Goal: Information Seeking & Learning: Find specific fact

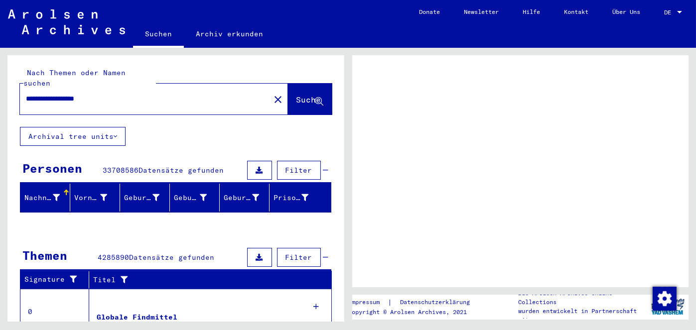
scroll to position [110, 0]
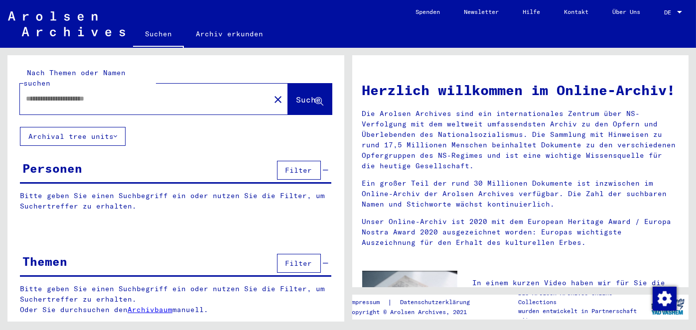
type input "**********"
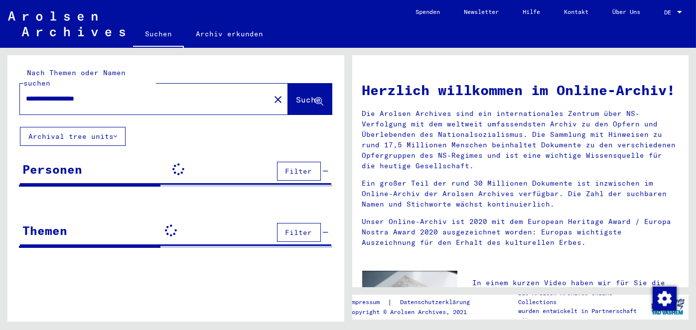
drag, startPoint x: 336, startPoint y: 83, endPoint x: 337, endPoint y: 109, distance: 25.4
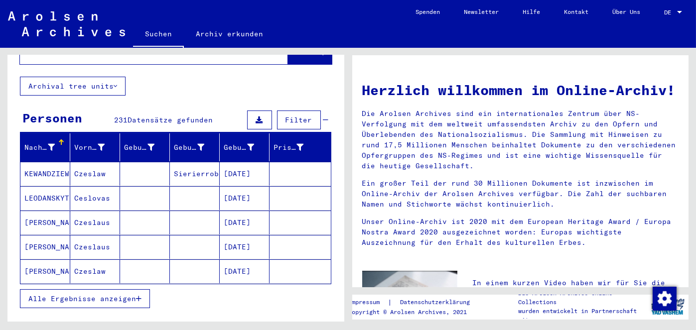
scroll to position [68, 0]
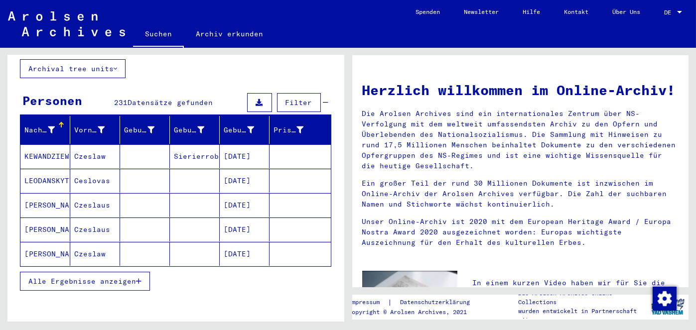
click at [92, 291] on button "Alle Ergebnisse anzeigen" at bounding box center [85, 281] width 130 height 19
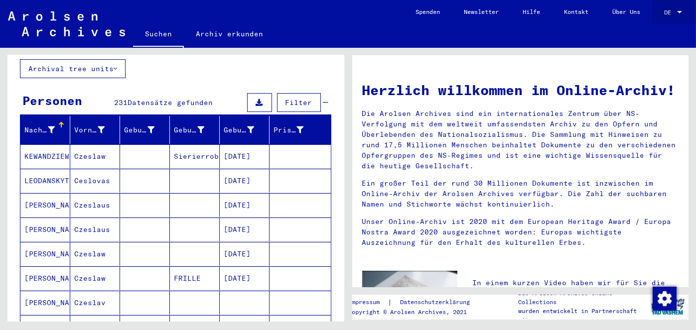
click at [675, 12] on div at bounding box center [679, 12] width 9 height 7
click at [664, 20] on span "English" at bounding box center [654, 16] width 24 height 7
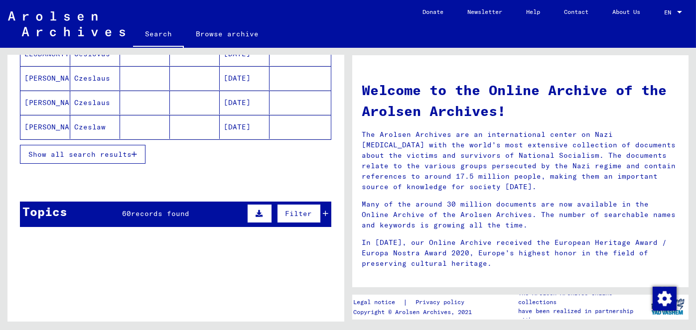
scroll to position [201, 0]
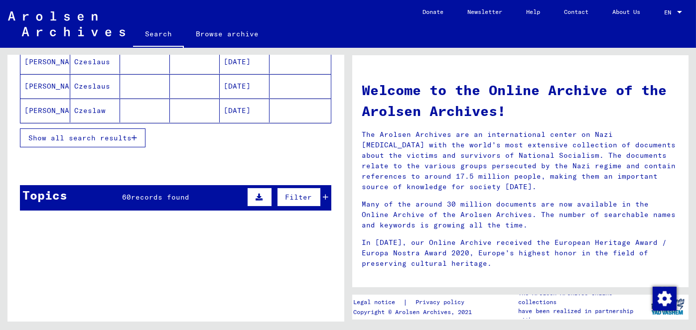
click at [87, 143] on span "Show all search results" at bounding box center [79, 138] width 103 height 9
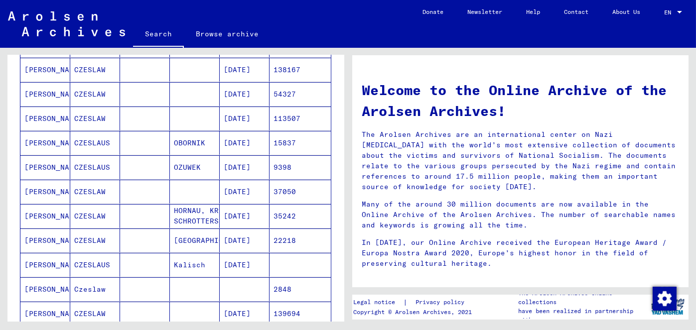
scroll to position [466, 0]
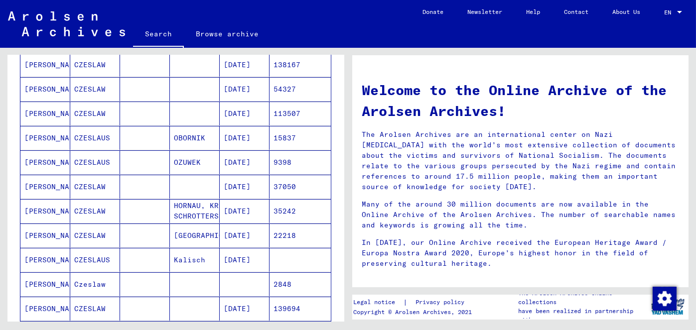
click at [52, 221] on mat-cell "[PERSON_NAME]" at bounding box center [45, 211] width 50 height 24
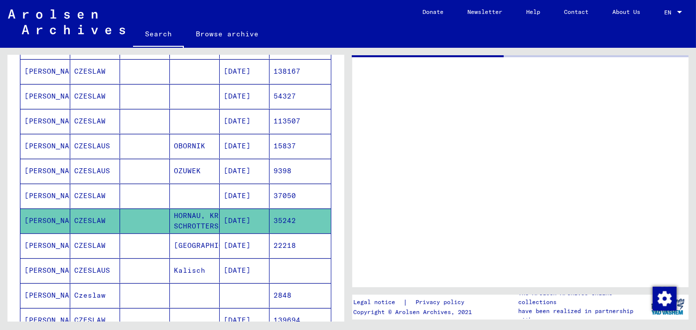
scroll to position [471, 0]
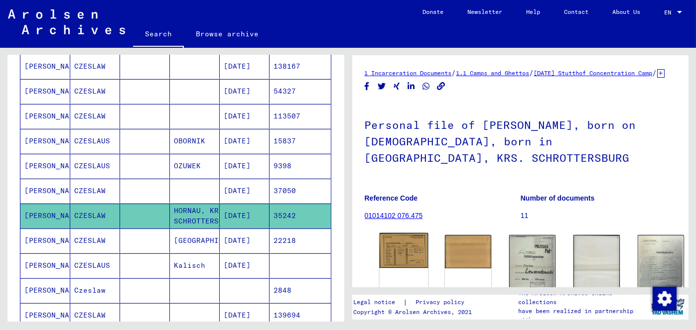
click at [392, 269] on img at bounding box center [403, 250] width 49 height 35
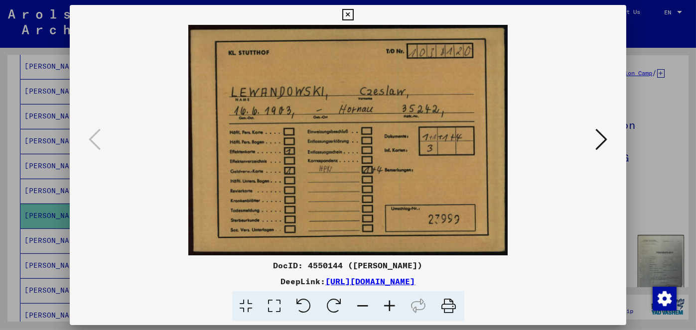
click at [599, 134] on icon at bounding box center [601, 140] width 12 height 24
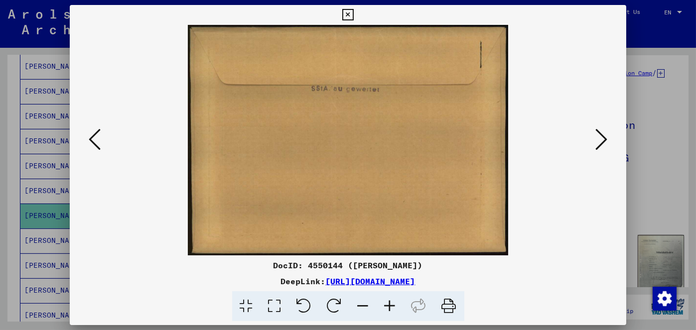
click at [599, 134] on icon at bounding box center [601, 140] width 12 height 24
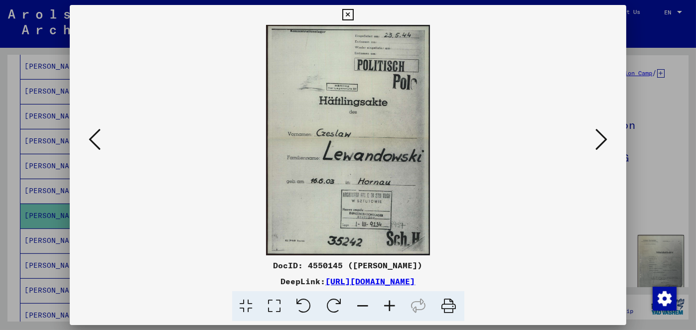
click at [599, 134] on icon at bounding box center [601, 140] width 12 height 24
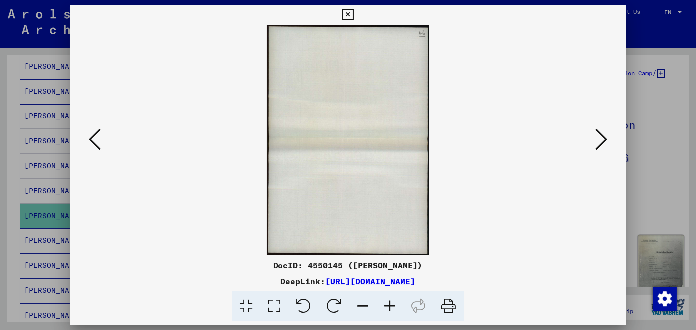
click at [653, 59] on div at bounding box center [348, 165] width 696 height 330
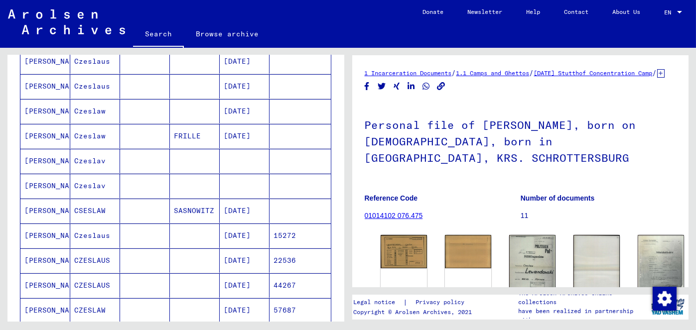
scroll to position [188, 0]
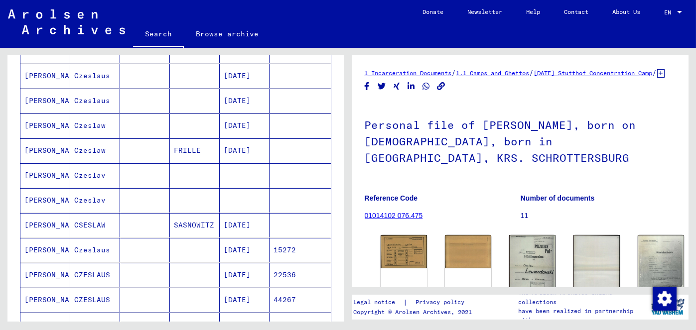
click at [226, 183] on mat-cell at bounding box center [245, 175] width 50 height 24
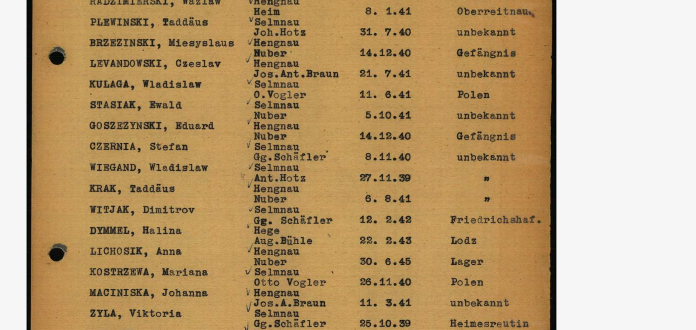
drag, startPoint x: 374, startPoint y: 132, endPoint x: 373, endPoint y: 153, distance: 20.9
click at [373, 153] on img at bounding box center [348, 140] width 557 height 231
click at [411, 129] on img at bounding box center [348, 140] width 557 height 231
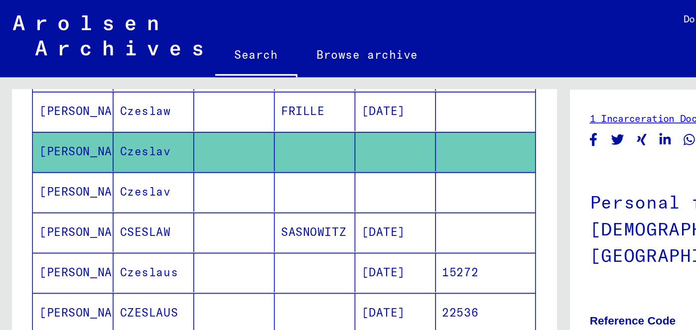
scroll to position [280, 0]
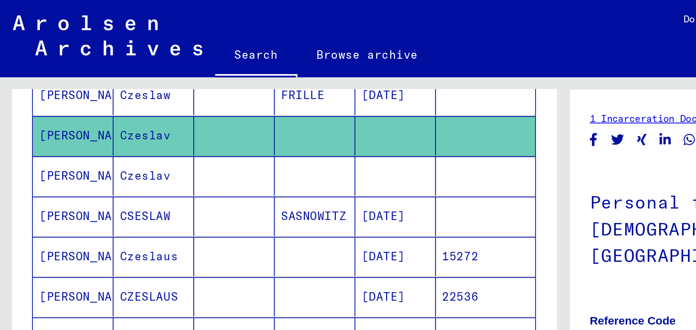
click at [223, 121] on mat-cell at bounding box center [245, 109] width 50 height 24
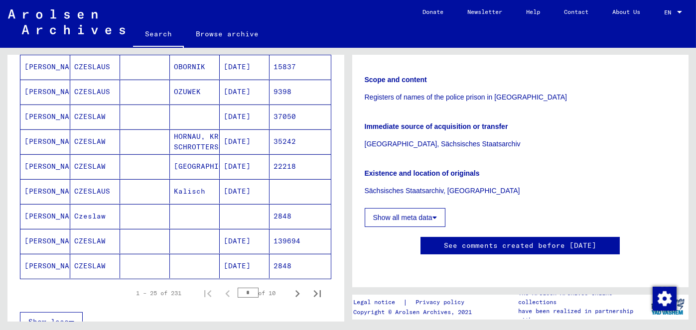
scroll to position [547, 0]
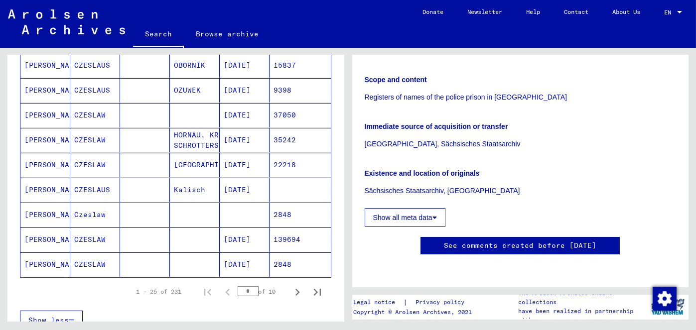
click at [233, 227] on mat-cell at bounding box center [245, 215] width 50 height 24
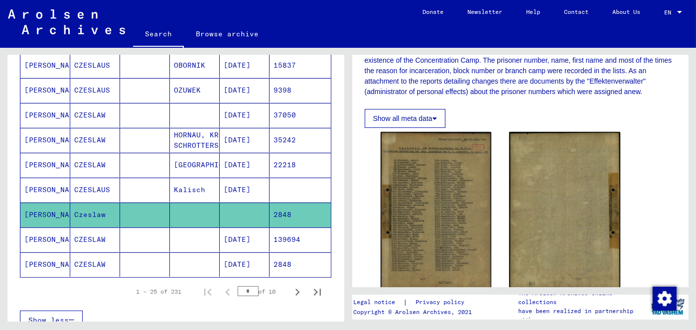
scroll to position [228, 0]
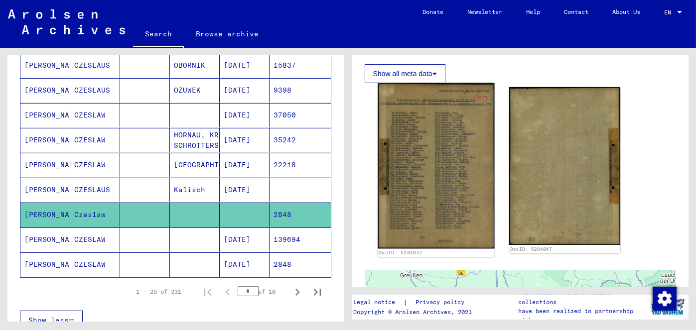
click at [418, 188] on img at bounding box center [436, 166] width 117 height 166
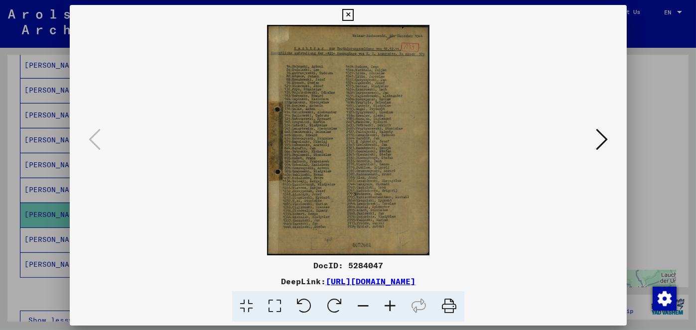
click at [418, 188] on img at bounding box center [348, 140] width 489 height 231
click at [351, 9] on icon at bounding box center [347, 15] width 11 height 12
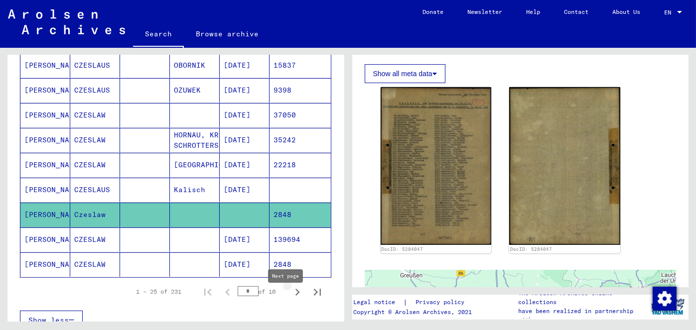
click at [295, 296] on icon "Next page" at bounding box center [297, 292] width 4 height 7
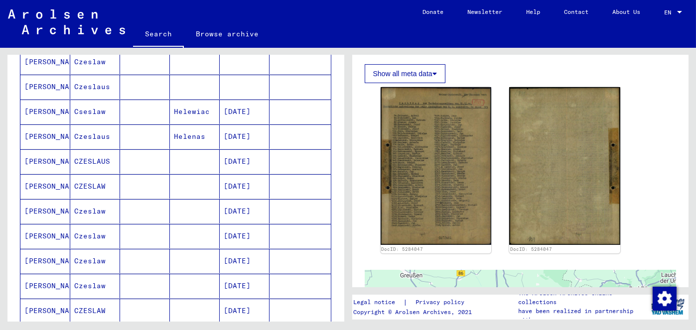
scroll to position [325, 0]
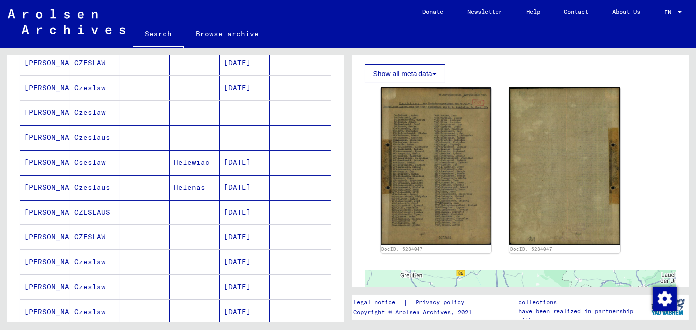
click at [240, 116] on mat-cell at bounding box center [245, 113] width 50 height 24
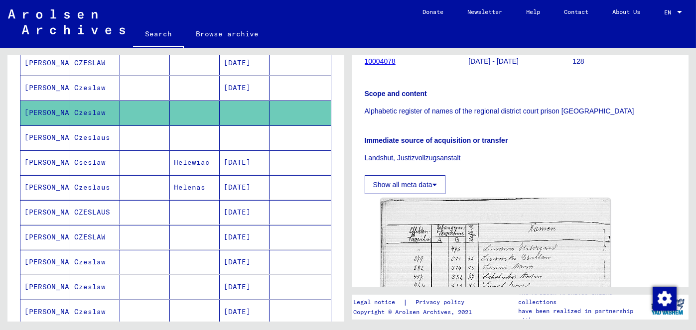
scroll to position [275, 0]
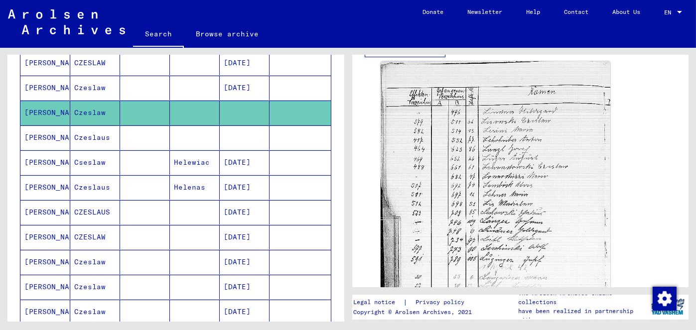
click at [228, 143] on mat-cell at bounding box center [245, 138] width 50 height 24
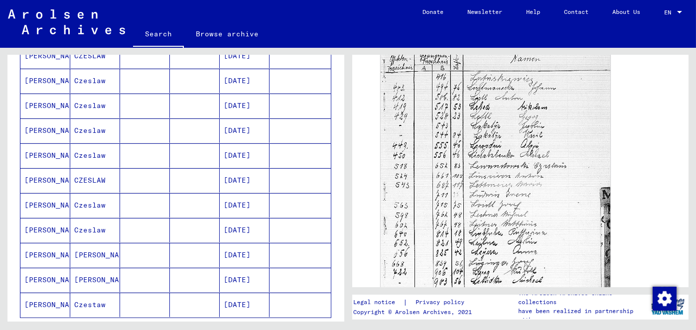
scroll to position [695, 0]
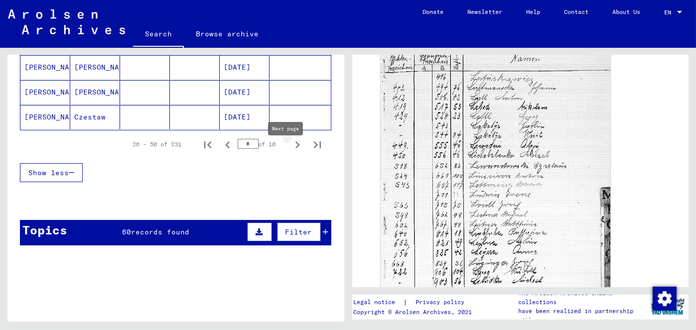
click at [290, 152] on icon "Next page" at bounding box center [297, 145] width 14 height 14
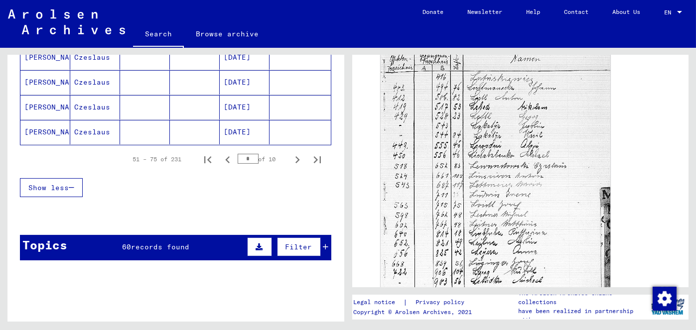
scroll to position [693, 0]
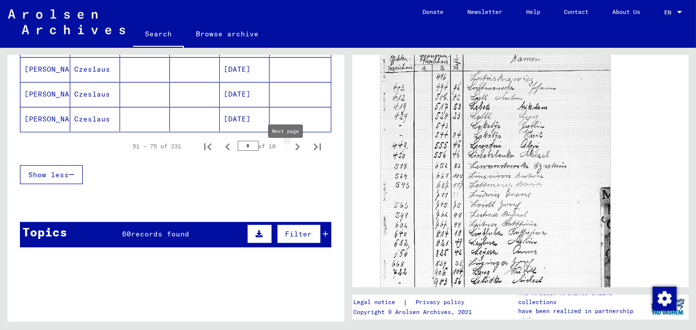
click at [290, 154] on icon "Next page" at bounding box center [297, 147] width 14 height 14
type input "*"
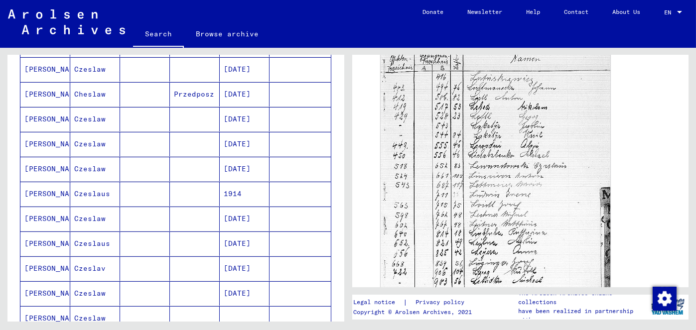
scroll to position [0, 0]
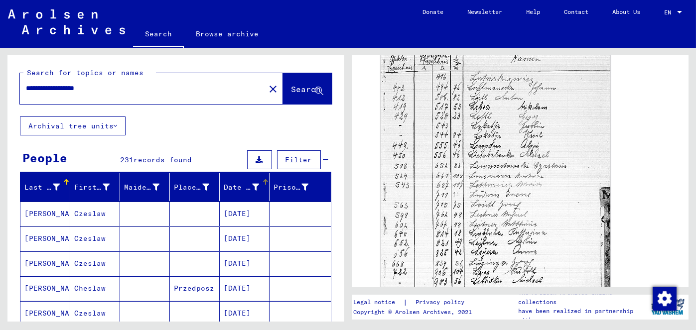
click at [247, 195] on div "Date of Birth" at bounding box center [248, 187] width 48 height 16
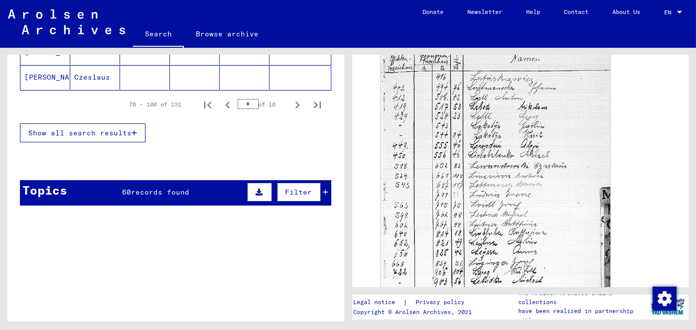
scroll to position [187, 0]
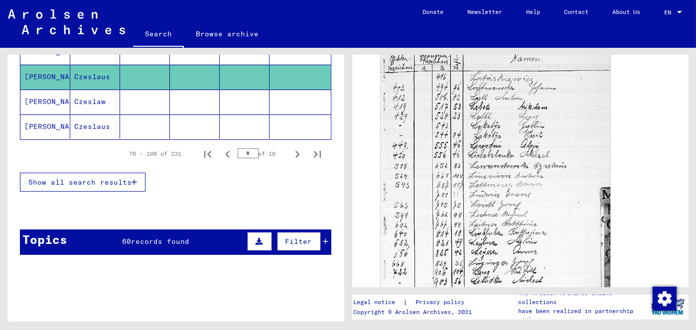
click at [136, 186] on icon "button" at bounding box center [134, 182] width 5 height 7
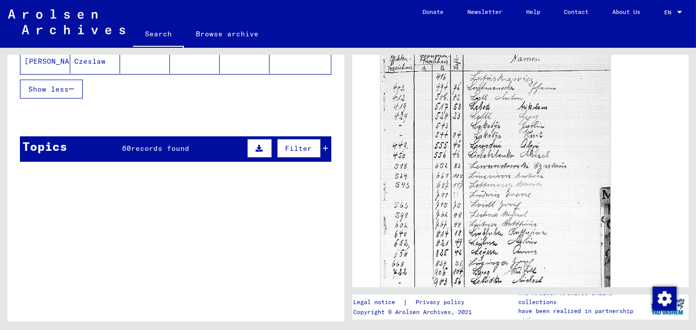
scroll to position [669, 0]
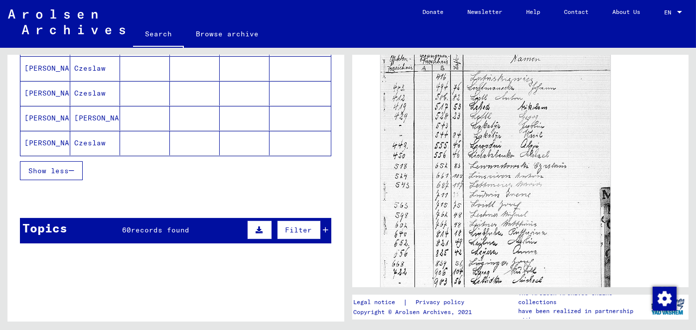
click at [56, 175] on span "Show less" at bounding box center [48, 170] width 40 height 9
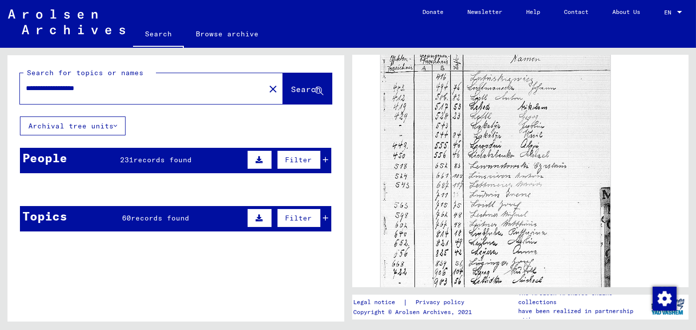
scroll to position [0, 0]
click at [256, 163] on icon at bounding box center [259, 159] width 7 height 7
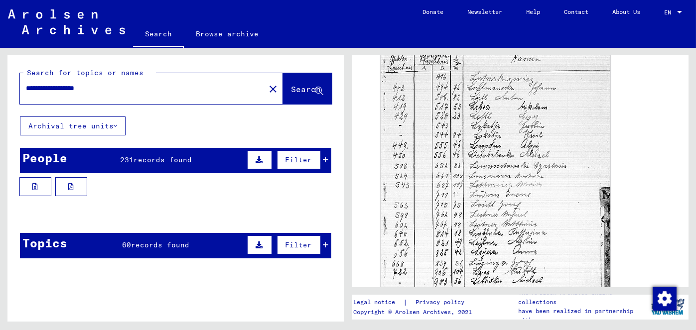
click at [134, 164] on span "records found" at bounding box center [163, 159] width 58 height 9
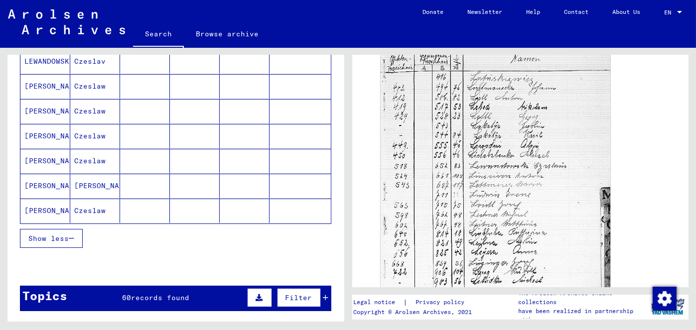
scroll to position [633, 0]
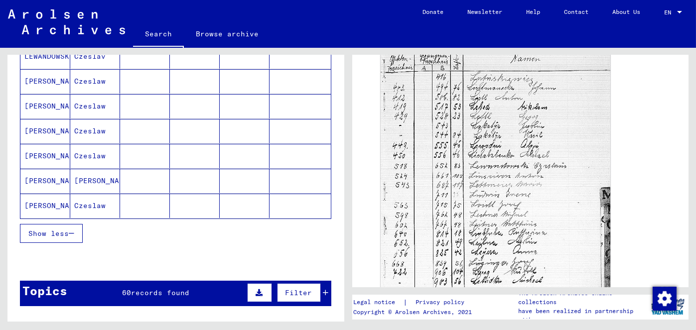
click at [196, 210] on mat-cell at bounding box center [195, 206] width 50 height 24
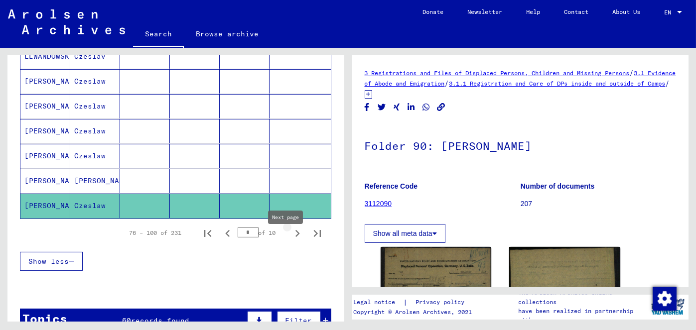
click at [290, 241] on icon "Next page" at bounding box center [297, 234] width 14 height 14
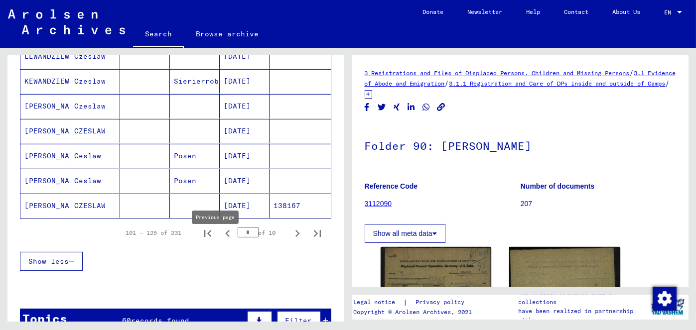
drag, startPoint x: 241, startPoint y: 242, endPoint x: 225, endPoint y: 242, distance: 15.9
click at [225, 242] on div "101 – 125 of 231 * of 10" at bounding box center [220, 233] width 213 height 20
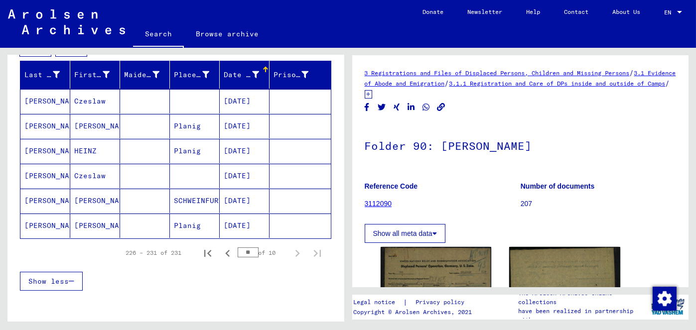
scroll to position [118, 0]
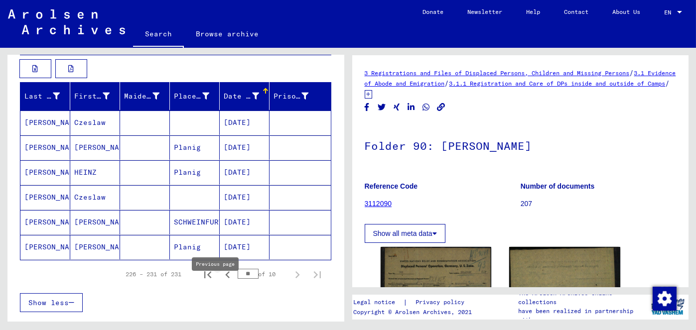
click at [225, 279] on icon "Previous page" at bounding box center [227, 275] width 4 height 7
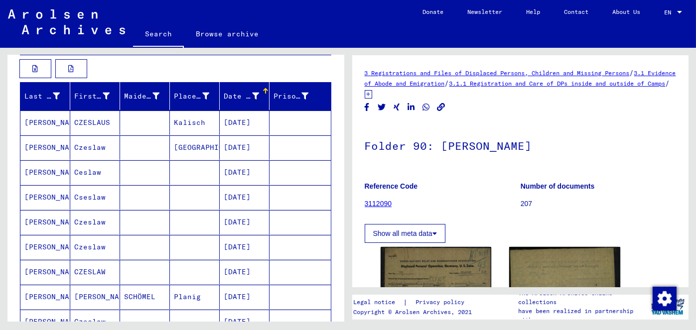
click at [220, 285] on mat-cell "[DATE]" at bounding box center [245, 272] width 50 height 24
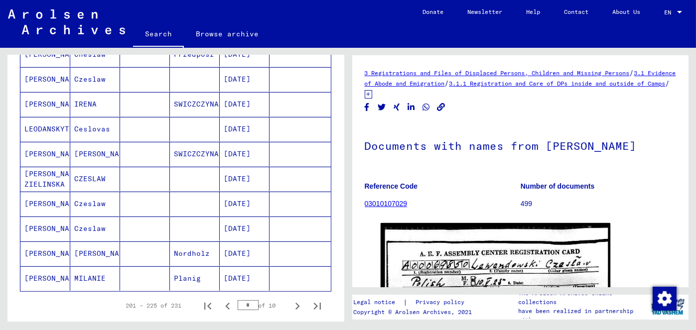
scroll to position [562, 0]
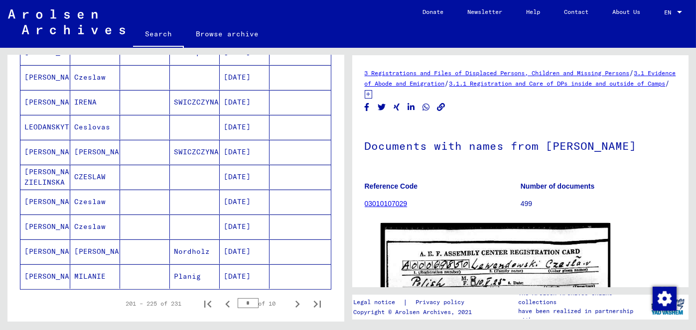
click at [243, 228] on mat-cell "[DATE]" at bounding box center [245, 227] width 50 height 24
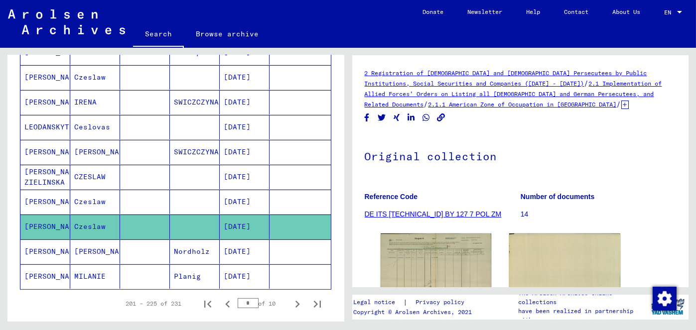
click at [247, 204] on mat-cell "[DATE]" at bounding box center [245, 202] width 50 height 24
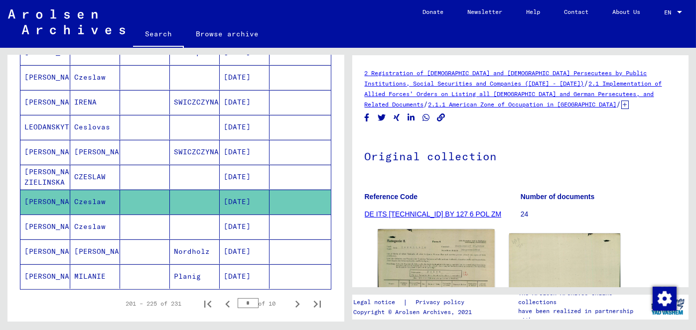
click at [400, 298] on img at bounding box center [436, 314] width 117 height 168
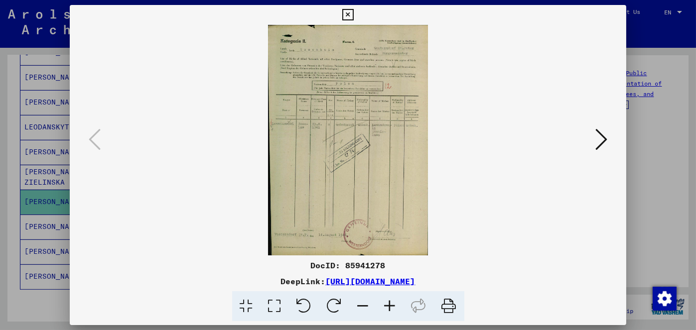
click at [674, 67] on div at bounding box center [348, 165] width 696 height 330
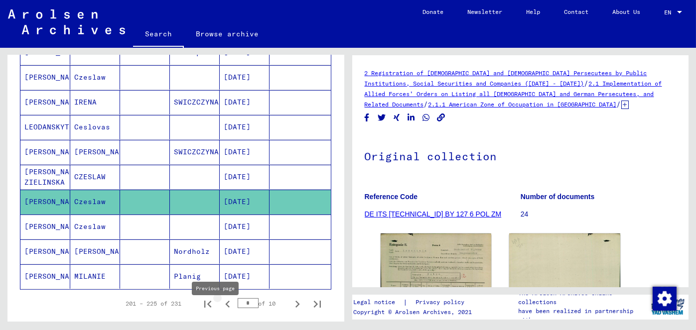
click at [225, 308] on icon "Previous page" at bounding box center [227, 304] width 4 height 7
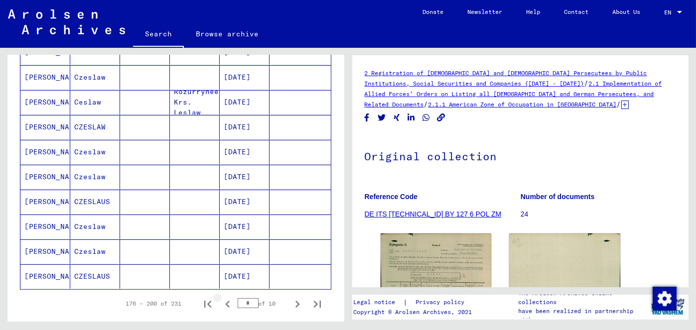
click at [225, 308] on icon "Previous page" at bounding box center [227, 304] width 4 height 7
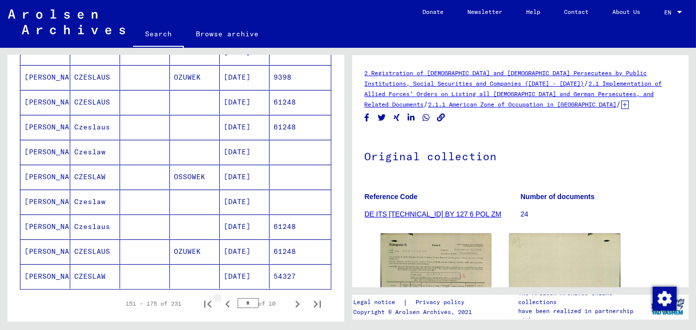
click at [225, 308] on icon "Previous page" at bounding box center [227, 304] width 4 height 7
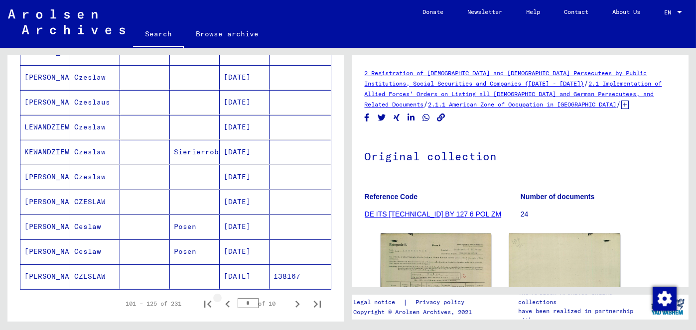
click at [225, 308] on icon "Previous page" at bounding box center [227, 304] width 4 height 7
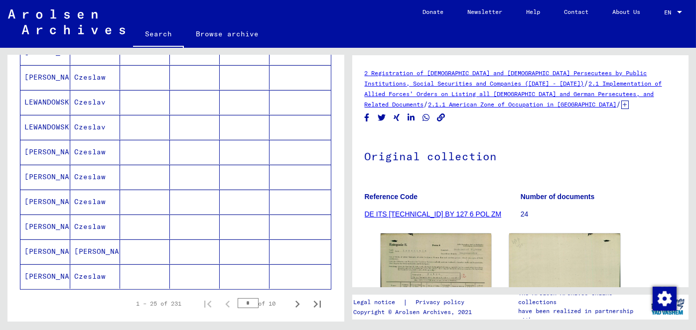
scroll to position [575, 0]
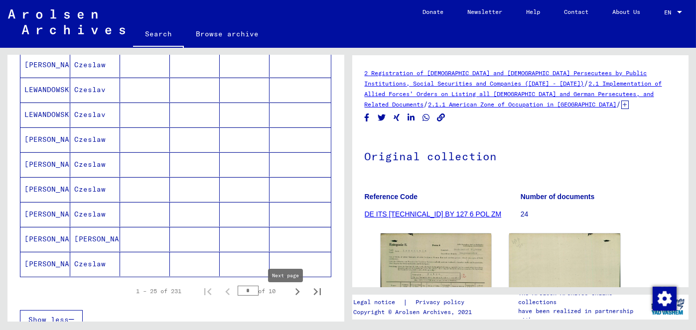
click at [290, 299] on icon "Next page" at bounding box center [297, 292] width 14 height 14
type input "*"
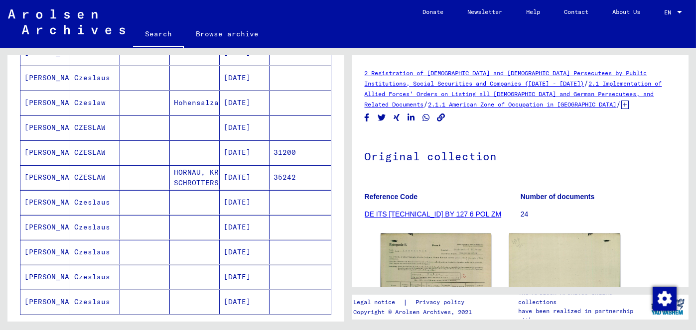
scroll to position [535, 0]
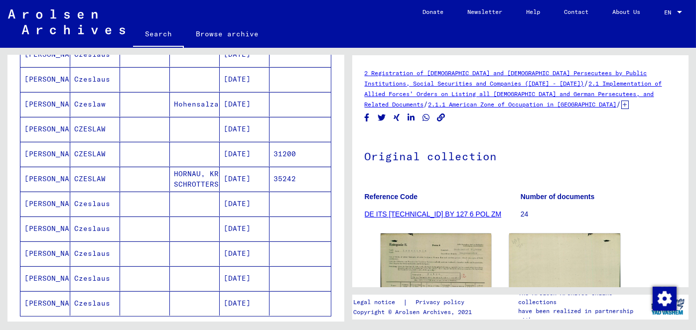
click at [244, 164] on mat-cell "[DATE]" at bounding box center [245, 154] width 50 height 24
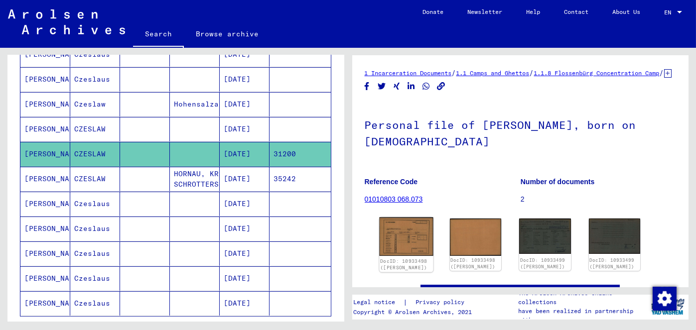
click at [407, 254] on img at bounding box center [406, 237] width 54 height 38
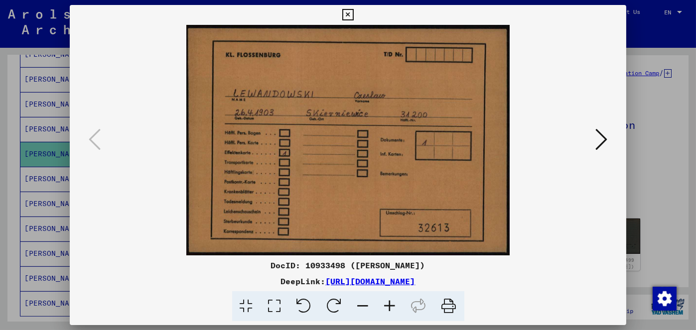
click at [633, 93] on div at bounding box center [348, 165] width 696 height 330
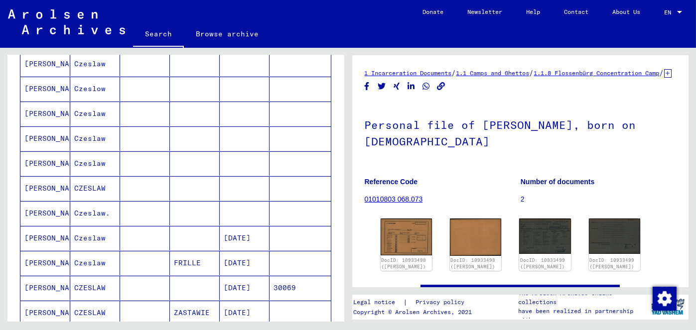
scroll to position [208, 0]
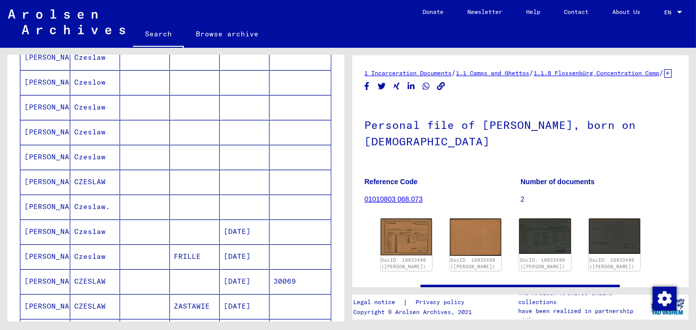
click at [235, 219] on mat-cell at bounding box center [245, 207] width 50 height 24
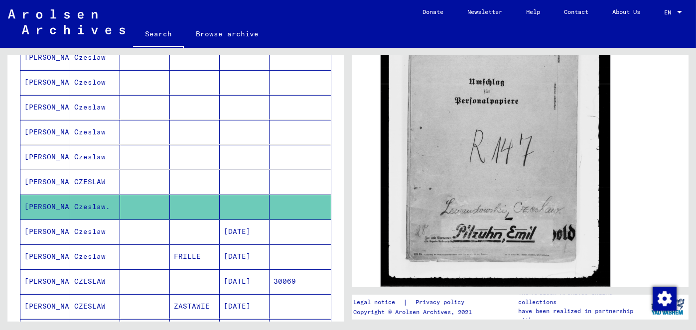
scroll to position [148, 0]
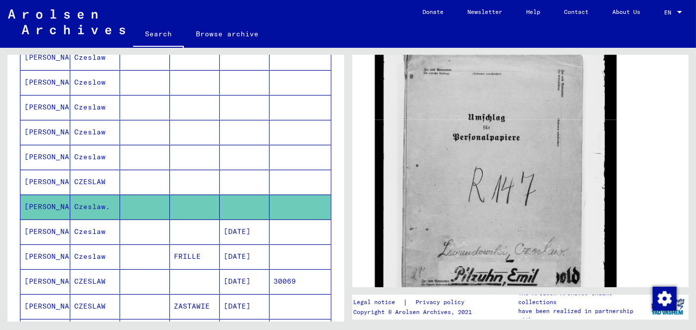
click at [543, 175] on img at bounding box center [496, 178] width 242 height 319
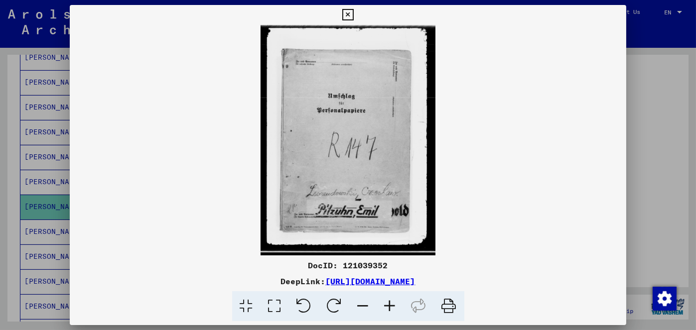
click at [346, 13] on icon at bounding box center [347, 15] width 11 height 12
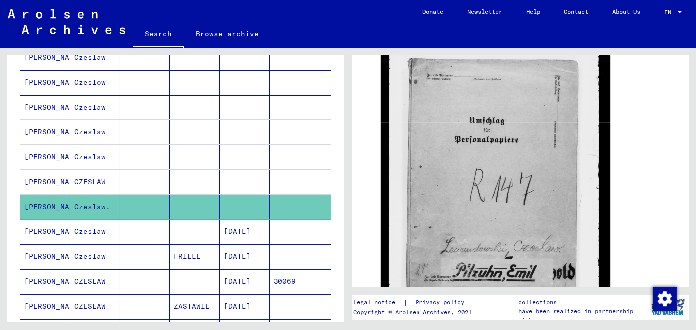
click at [210, 187] on mat-cell at bounding box center [195, 182] width 50 height 24
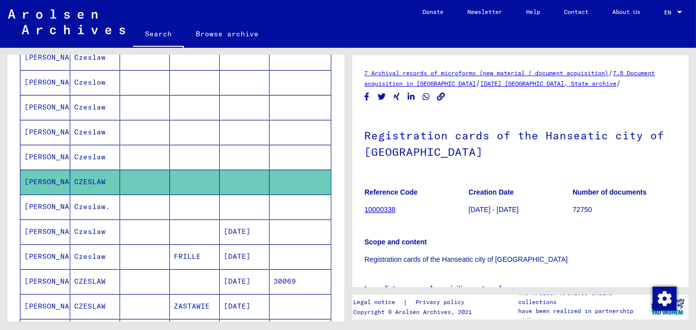
click at [229, 169] on mat-cell at bounding box center [245, 157] width 50 height 24
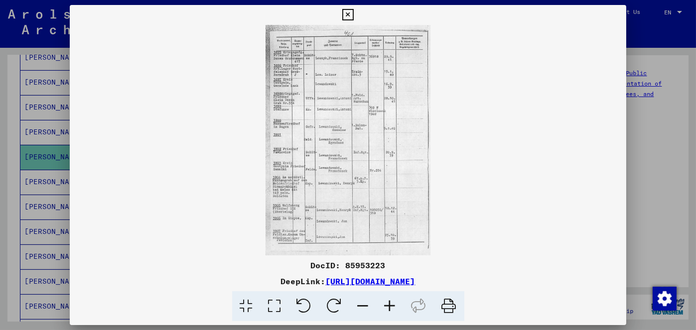
click at [352, 13] on icon at bounding box center [347, 15] width 11 height 12
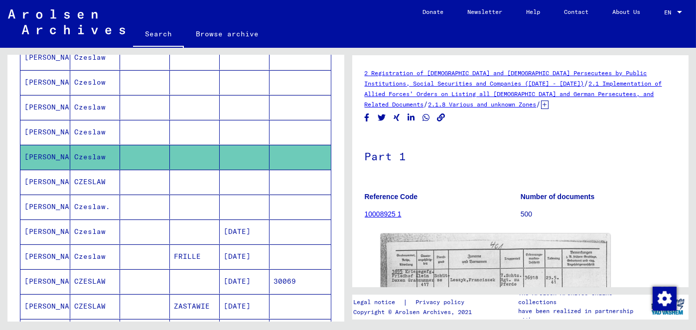
click at [170, 144] on mat-cell at bounding box center [195, 132] width 50 height 24
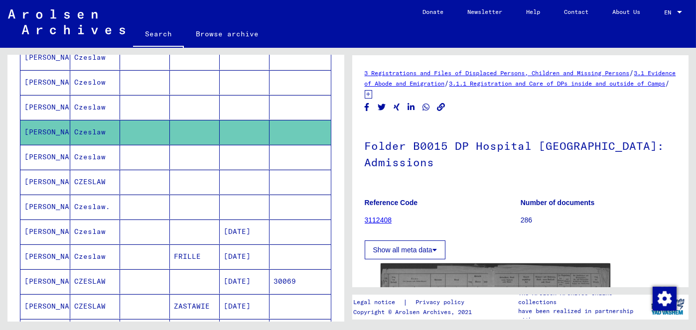
scroll to position [203, 0]
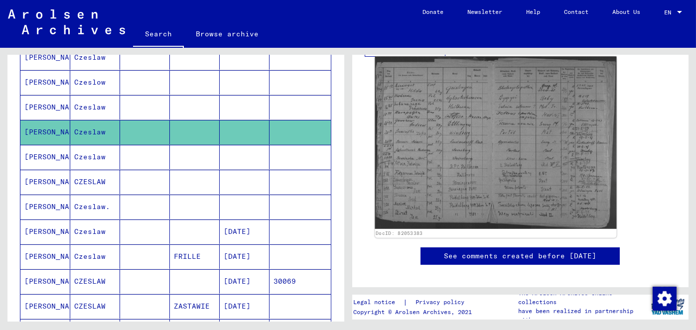
click at [535, 123] on img at bounding box center [496, 143] width 242 height 173
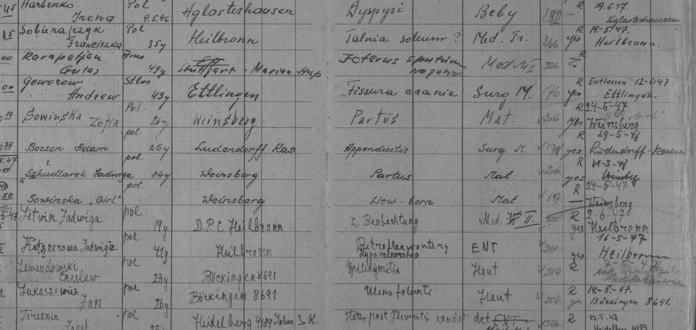
drag, startPoint x: 356, startPoint y: 132, endPoint x: 377, endPoint y: 185, distance: 57.3
click at [377, 185] on img at bounding box center [348, 140] width 557 height 231
drag, startPoint x: 322, startPoint y: 120, endPoint x: 404, endPoint y: 163, distance: 92.3
click at [404, 163] on img at bounding box center [348, 140] width 557 height 231
drag, startPoint x: 501, startPoint y: 137, endPoint x: 493, endPoint y: 113, distance: 24.6
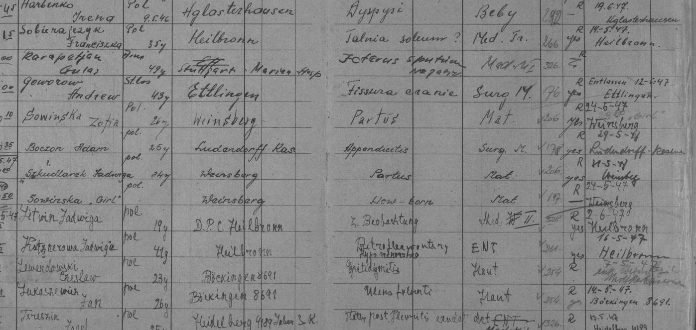
click at [494, 113] on img at bounding box center [348, 140] width 557 height 231
click at [264, 101] on img at bounding box center [348, 140] width 557 height 231
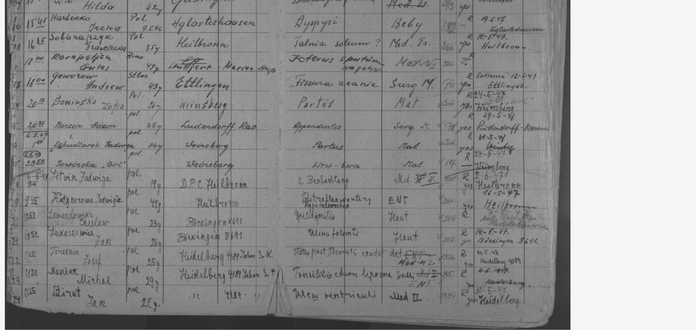
drag, startPoint x: 264, startPoint y: 101, endPoint x: 279, endPoint y: 145, distance: 46.8
click at [279, 145] on img at bounding box center [348, 140] width 557 height 231
click at [541, 103] on img at bounding box center [348, 140] width 557 height 231
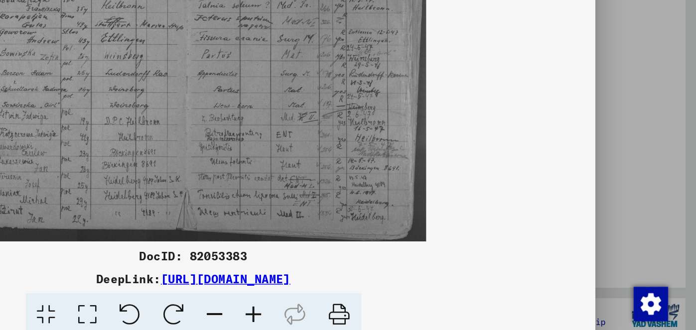
scroll to position [0, 0]
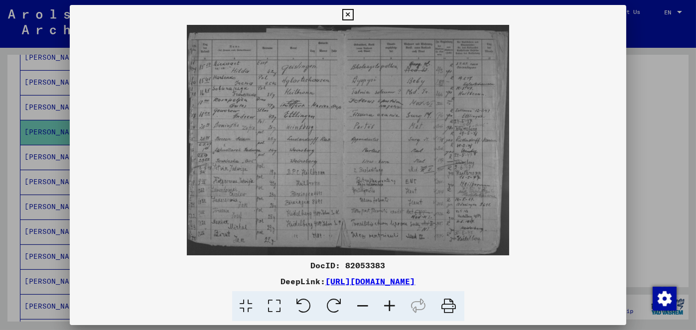
click at [349, 9] on icon at bounding box center [347, 15] width 11 height 12
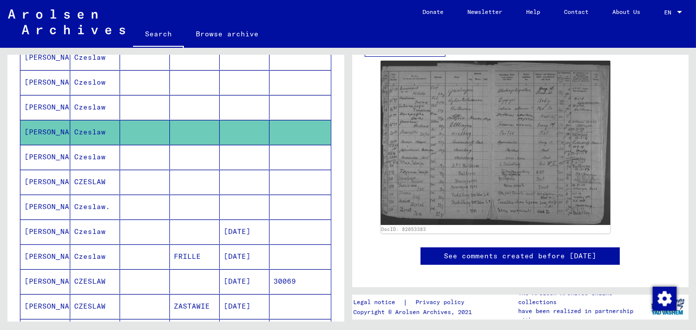
click at [293, 120] on mat-cell at bounding box center [300, 107] width 61 height 24
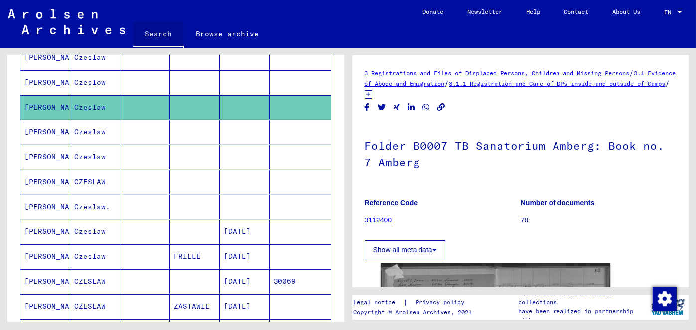
click at [160, 48] on link "Search" at bounding box center [158, 35] width 51 height 26
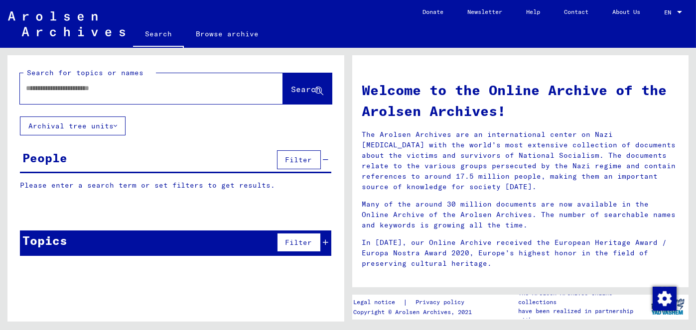
click at [122, 100] on div at bounding box center [136, 88] width 233 height 22
click at [110, 95] on div at bounding box center [136, 88] width 233 height 22
click at [104, 94] on input "text" at bounding box center [139, 88] width 227 height 10
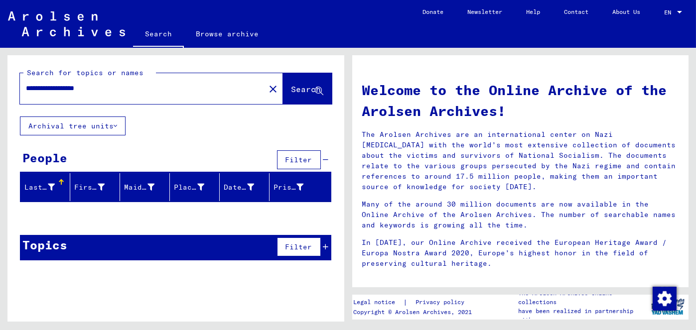
click at [59, 95] on div "**********" at bounding box center [136, 88] width 233 height 22
click at [59, 94] on input "**********" at bounding box center [139, 88] width 227 height 10
type input "**********"
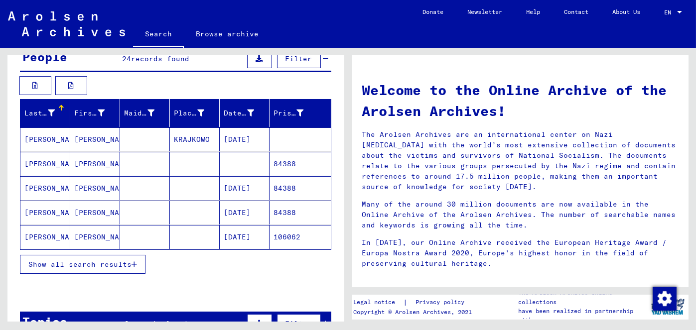
scroll to position [110, 0]
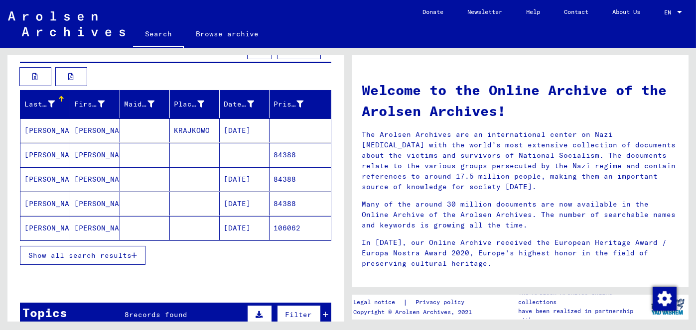
click at [70, 260] on span "Show all search results" at bounding box center [79, 255] width 103 height 9
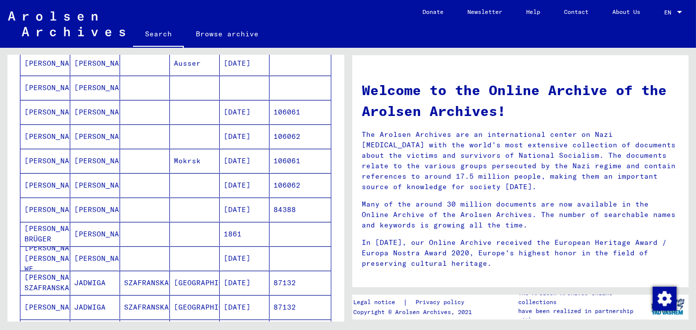
scroll to position [575, 0]
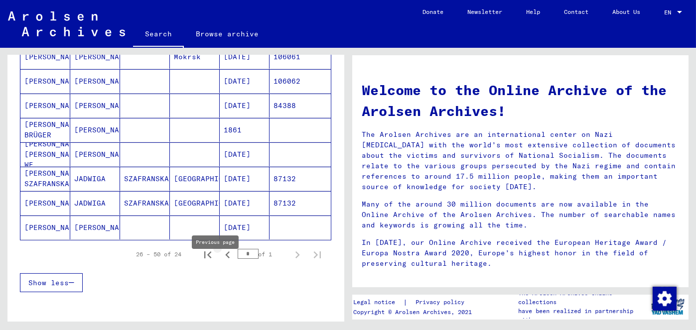
click at [221, 262] on icon "Previous page" at bounding box center [228, 255] width 14 height 14
type input "*"
click at [242, 259] on input "*" at bounding box center [248, 254] width 21 height 10
drag, startPoint x: 345, startPoint y: 220, endPoint x: 344, endPoint y: 200, distance: 20.5
click at [344, 48] on div "**********" at bounding box center [348, 48] width 696 height 0
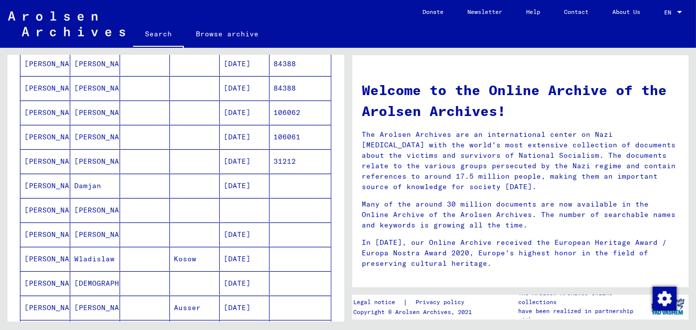
scroll to position [181, 0]
